Goal: Answer question/provide support

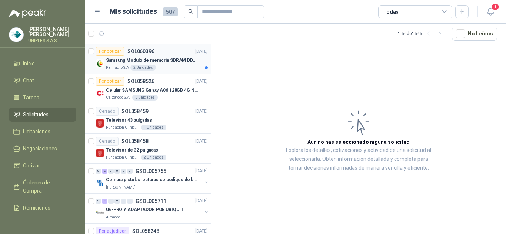
click at [147, 49] on p "SOL060396" at bounding box center [140, 51] width 27 height 5
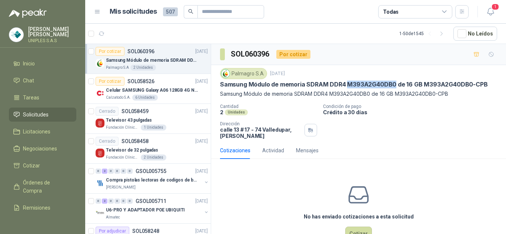
drag, startPoint x: 347, startPoint y: 84, endPoint x: 393, endPoint y: 86, distance: 45.9
click at [393, 86] on p "Samsung Módulo de memoria SDRAM DDR4 M393A2G40DB0 de 16 GB M393A2G40DB0-CPB" at bounding box center [354, 85] width 268 height 8
copy p "M393A2G40DB0"
click at [493, 11] on icon "button" at bounding box center [490, 11] width 9 height 9
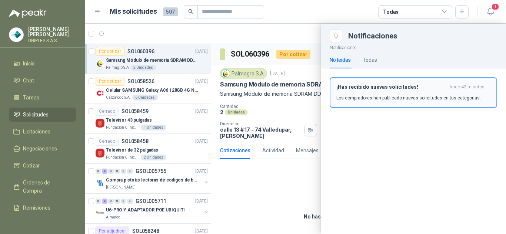
click at [402, 99] on p "Los compradores han publicado nuevas solicitudes en tus categorías." at bounding box center [408, 98] width 144 height 7
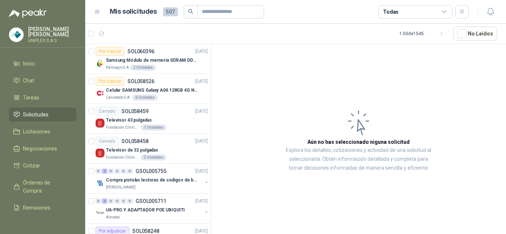
click at [446, 13] on icon at bounding box center [444, 12] width 7 height 7
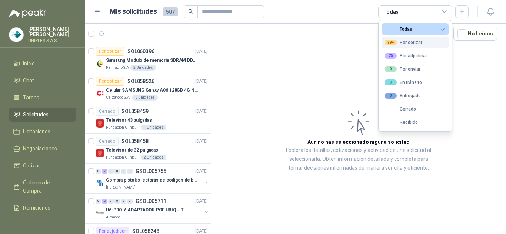
click at [413, 43] on div "99+ Por cotizar" at bounding box center [403, 43] width 38 height 6
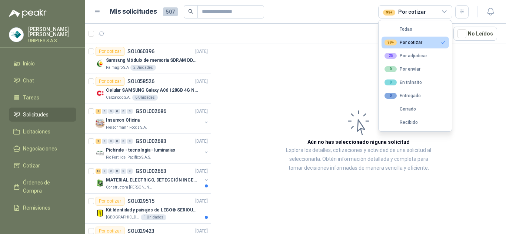
click at [303, 89] on article "Aún no has seleccionado niguna solicitud Explora los detalles, cotizaciones y a…" at bounding box center [358, 140] width 295 height 193
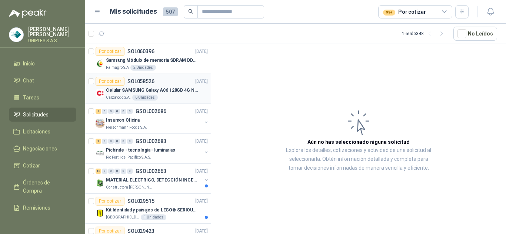
click at [142, 80] on p "SOL058526" at bounding box center [140, 81] width 27 height 5
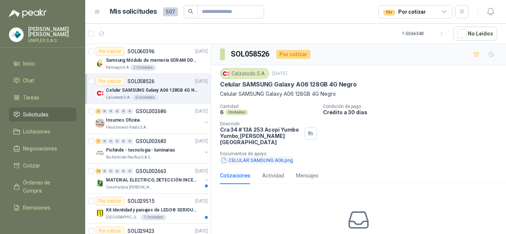
click at [244, 157] on button "CELULAR SAMSUNG A06.png" at bounding box center [257, 161] width 74 height 8
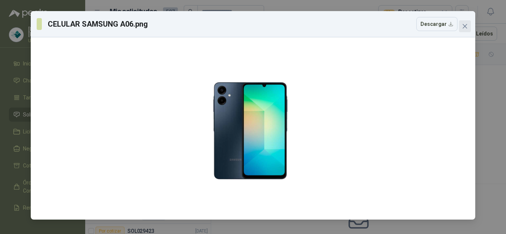
click at [467, 26] on icon "close" at bounding box center [465, 26] width 6 height 6
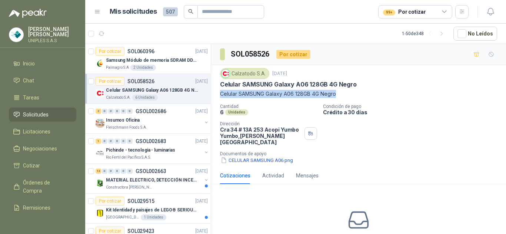
drag, startPoint x: 233, startPoint y: 96, endPoint x: 342, endPoint y: 97, distance: 109.2
click at [338, 97] on div "Calzatodo [DATE] Celular SAMSUNG Galaxy A06 128GB 4G Negro Celular SAMSUNG Gala…" at bounding box center [358, 116] width 295 height 102
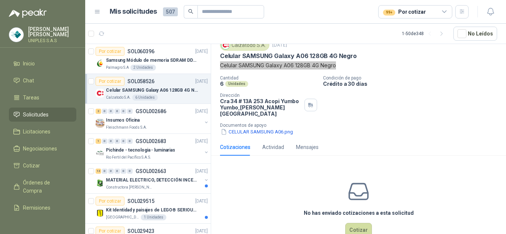
scroll to position [41, 0]
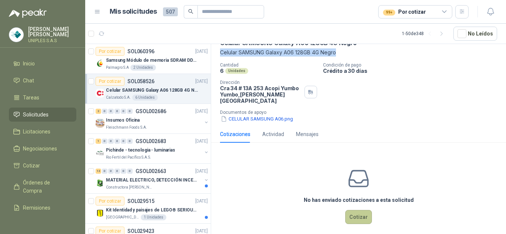
click at [352, 210] on button "Cotizar" at bounding box center [358, 217] width 27 height 14
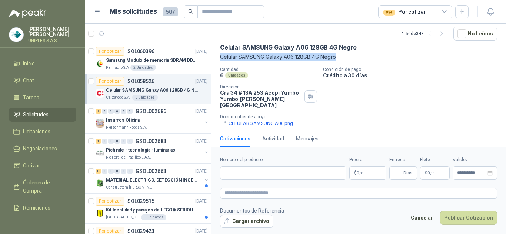
scroll to position [37, 0]
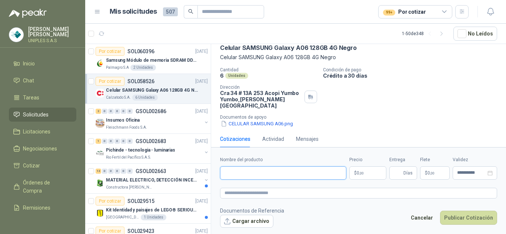
drag, startPoint x: 235, startPoint y: 173, endPoint x: 249, endPoint y: 178, distance: 15.3
click at [235, 173] on input "Nombre del producto" at bounding box center [283, 173] width 126 height 13
paste input "**********"
type input "**********"
drag, startPoint x: 321, startPoint y: 172, endPoint x: 153, endPoint y: 178, distance: 168.2
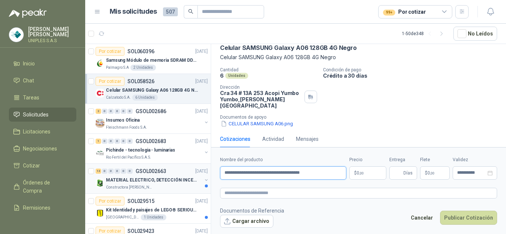
click at [153, 178] on div "Por cotizar SOL060396 [DATE] Samsung Módulo de memoria SDRAM DDR4 M393A2G40DB0 …" at bounding box center [295, 140] width 421 height 193
click at [254, 171] on input "Nombre del producto" at bounding box center [283, 173] width 126 height 13
paste input "**********"
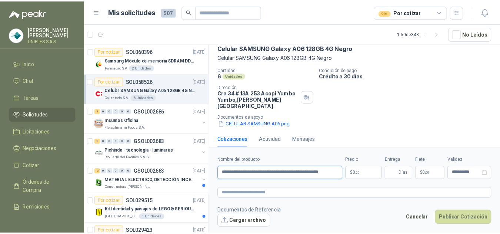
scroll to position [0, 5]
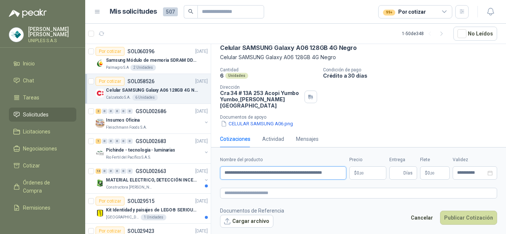
type input "**********"
click at [362, 172] on body "[PERSON_NAME] UNIPLES S.A.S Inicio Chat Tareas Solicitudes Licitaciones Negocia…" at bounding box center [253, 117] width 506 height 234
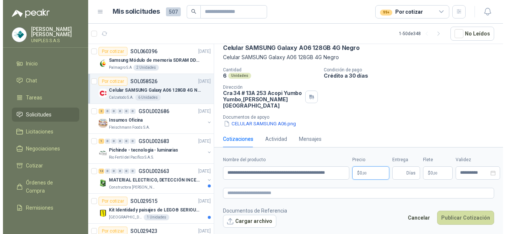
scroll to position [0, 0]
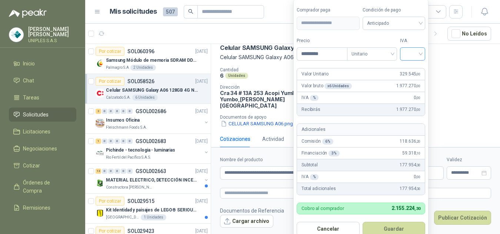
type input "*********"
click at [416, 56] on input "search" at bounding box center [412, 53] width 16 height 11
click at [412, 89] on div "0%" at bounding box center [414, 93] width 14 height 8
click at [397, 221] on button "Guardar" at bounding box center [395, 229] width 64 height 14
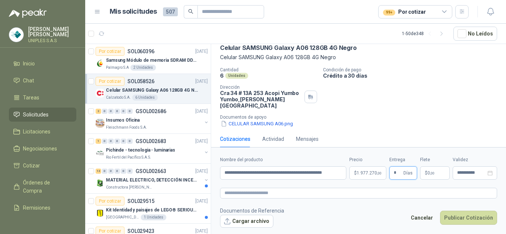
type input "*"
click at [418, 191] on textarea at bounding box center [358, 193] width 277 height 11
click at [470, 173] on input "**********" at bounding box center [471, 173] width 29 height 5
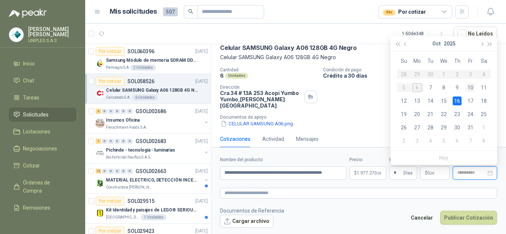
type input "**********"
click at [470, 87] on div "10" at bounding box center [470, 87] width 9 height 9
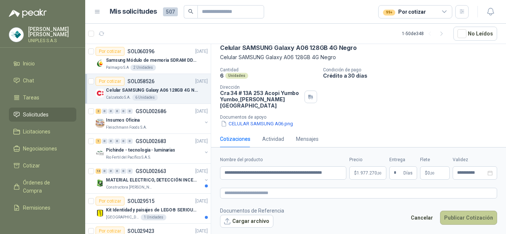
click at [471, 217] on button "Publicar Cotización" at bounding box center [468, 218] width 57 height 14
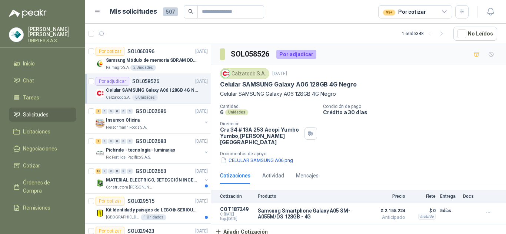
click at [444, 11] on icon at bounding box center [444, 12] width 7 height 7
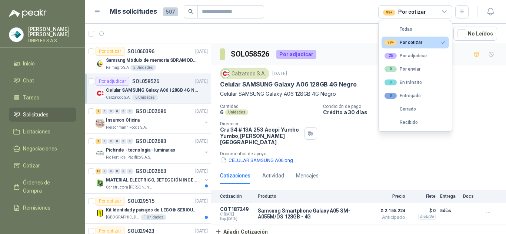
click at [407, 43] on div "99+ Por cotizar" at bounding box center [403, 43] width 38 height 6
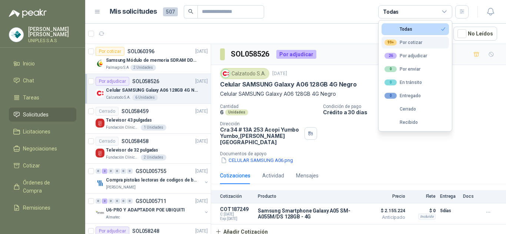
click at [407, 43] on div "99+ Por cotizar" at bounding box center [403, 43] width 38 height 6
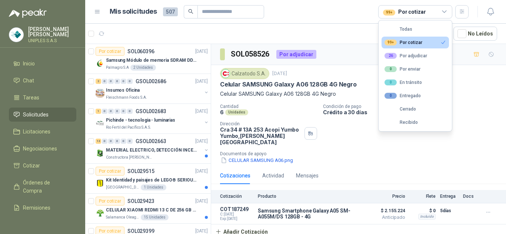
click at [474, 80] on div "Calzatodo [DATE] Celular SAMSUNG Galaxy A06 128GB 4G Negro Celular SAMSUNG Gala…" at bounding box center [358, 83] width 277 height 30
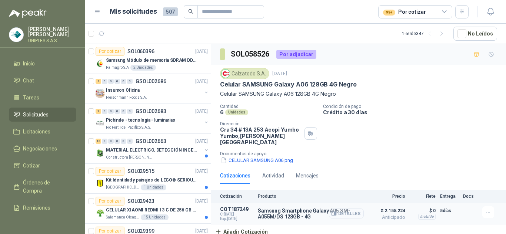
click at [346, 209] on button "Detalles" at bounding box center [346, 214] width 35 height 10
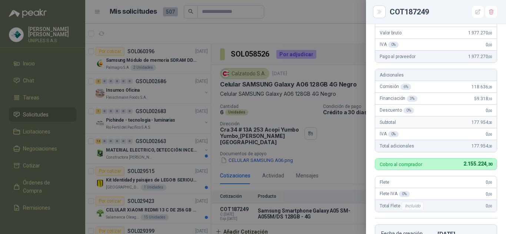
scroll to position [85, 0]
click at [334, 16] on div at bounding box center [253, 117] width 506 height 234
